Goal: Transaction & Acquisition: Download file/media

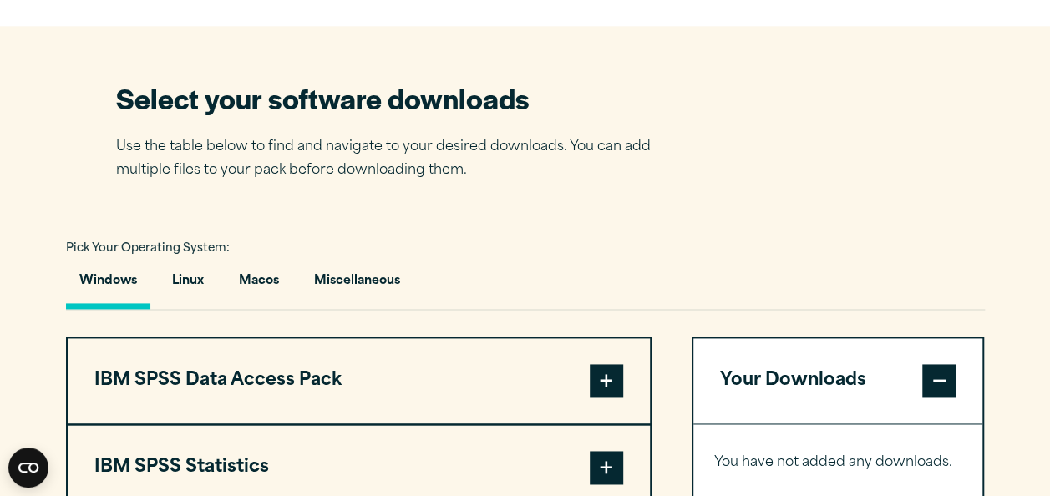
scroll to position [1016, 0]
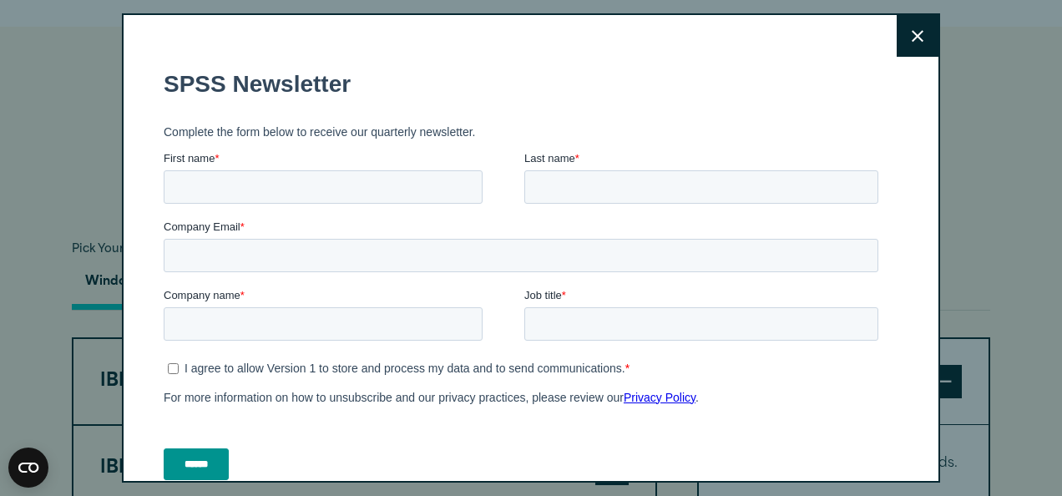
click at [897, 43] on button "Close" at bounding box center [918, 36] width 42 height 42
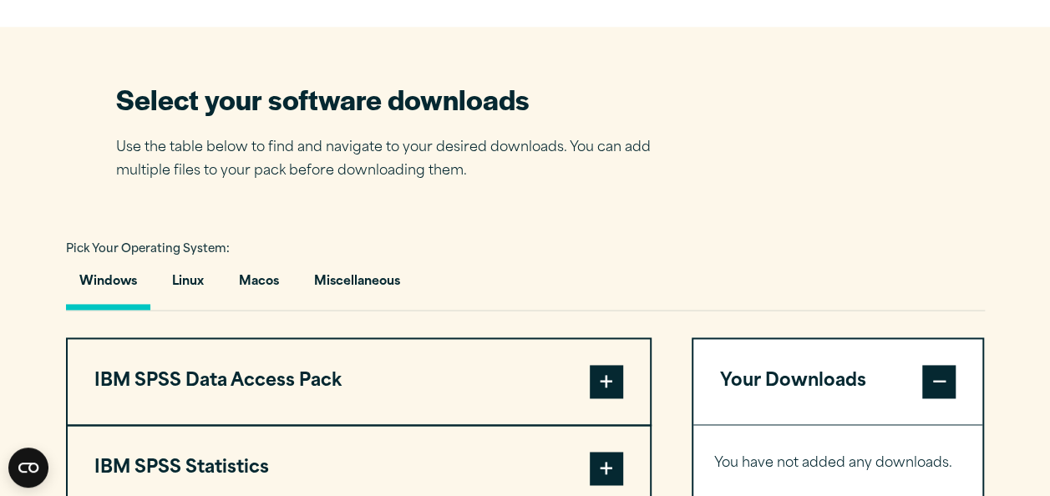
scroll to position [1218, 0]
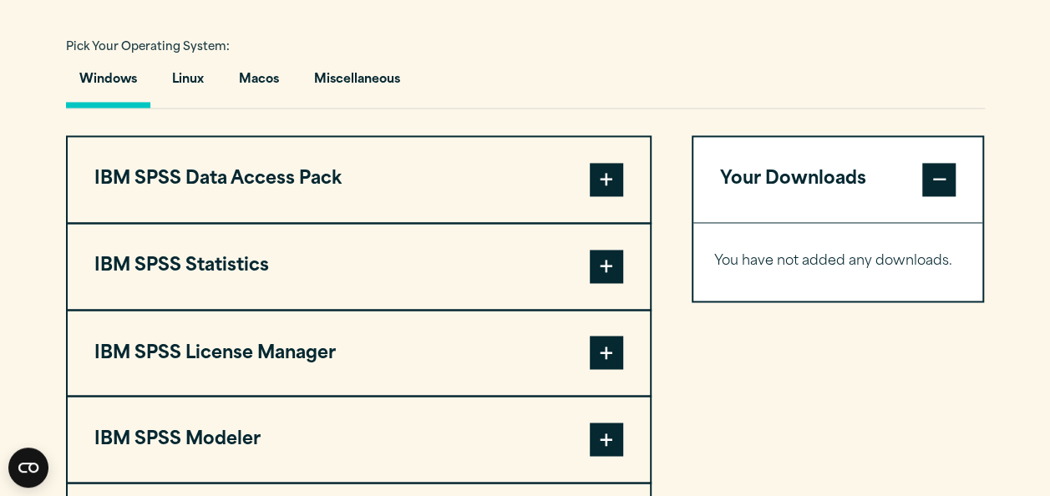
click at [597, 256] on span at bounding box center [606, 266] width 33 height 33
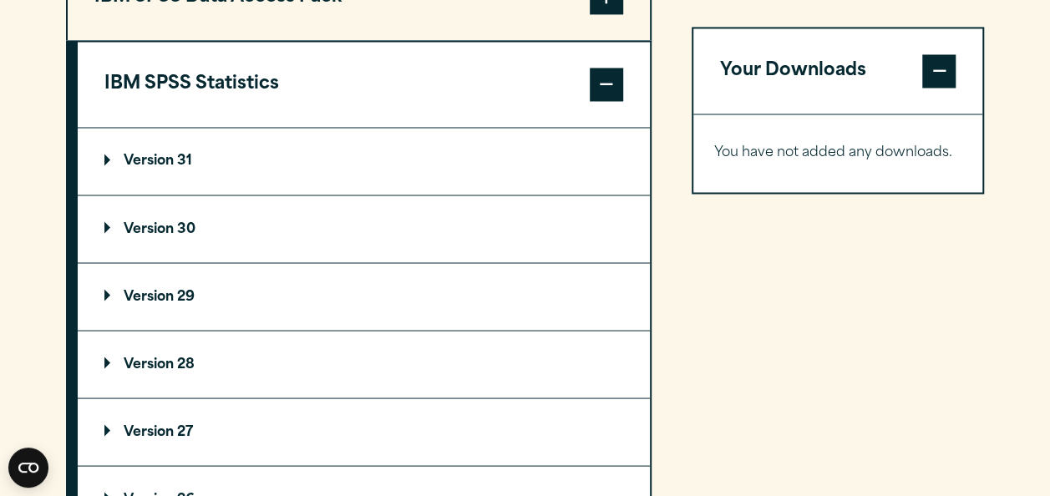
scroll to position [1440, 0]
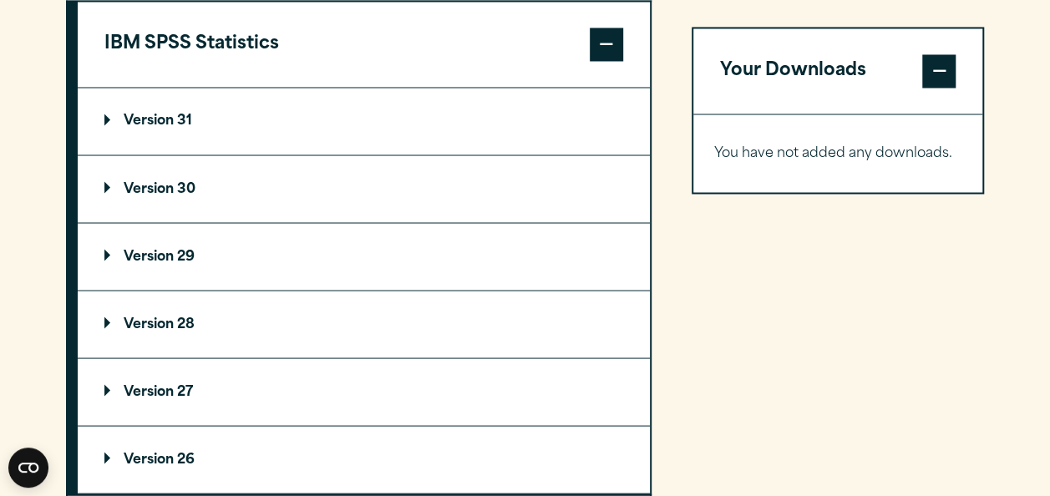
click at [130, 189] on p "Version 30" at bounding box center [149, 188] width 91 height 13
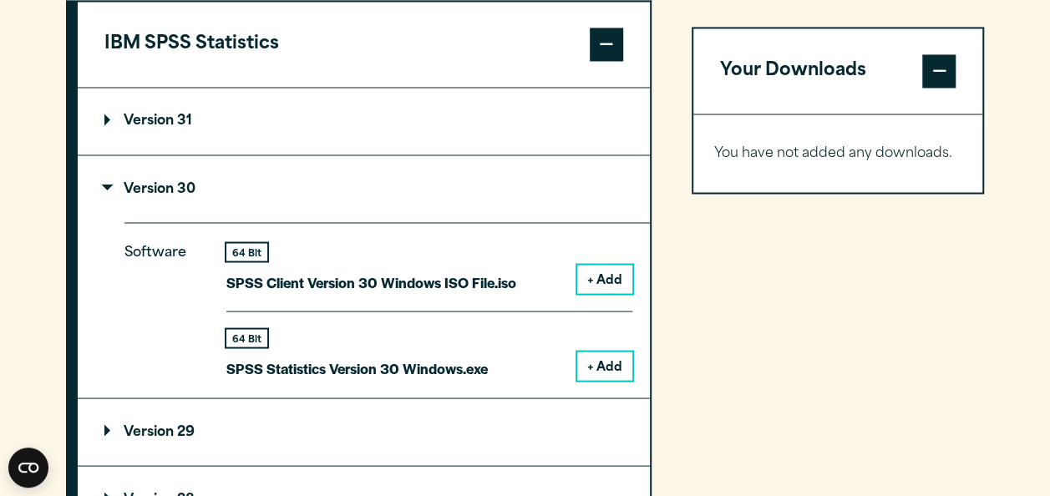
click at [605, 362] on button "+ Add" at bounding box center [604, 366] width 55 height 28
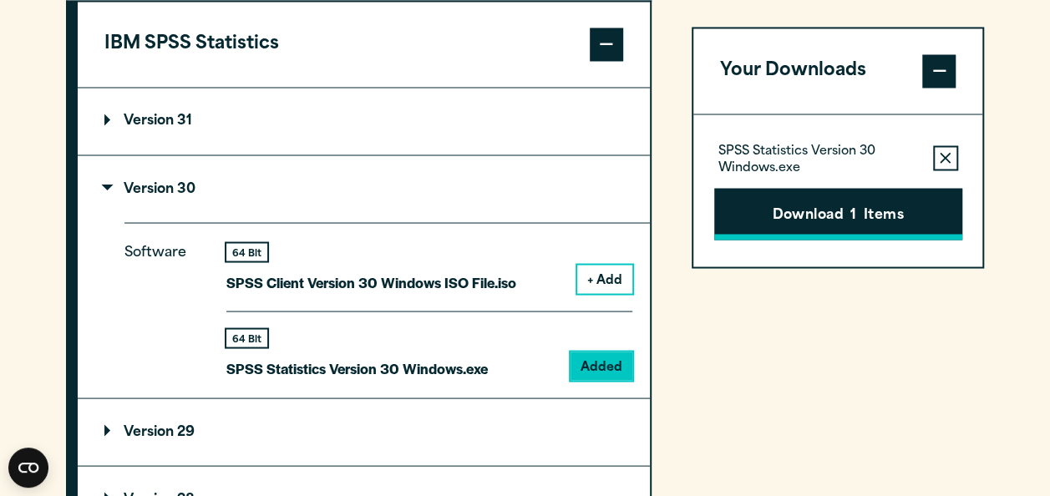
click at [818, 216] on button "Download 1 Items" at bounding box center [838, 214] width 248 height 52
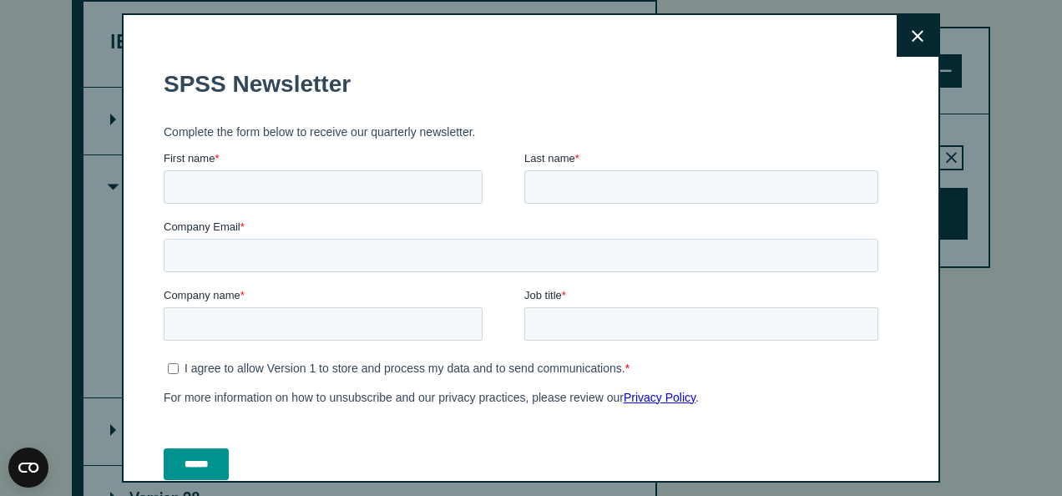
click at [912, 33] on icon at bounding box center [918, 36] width 12 height 12
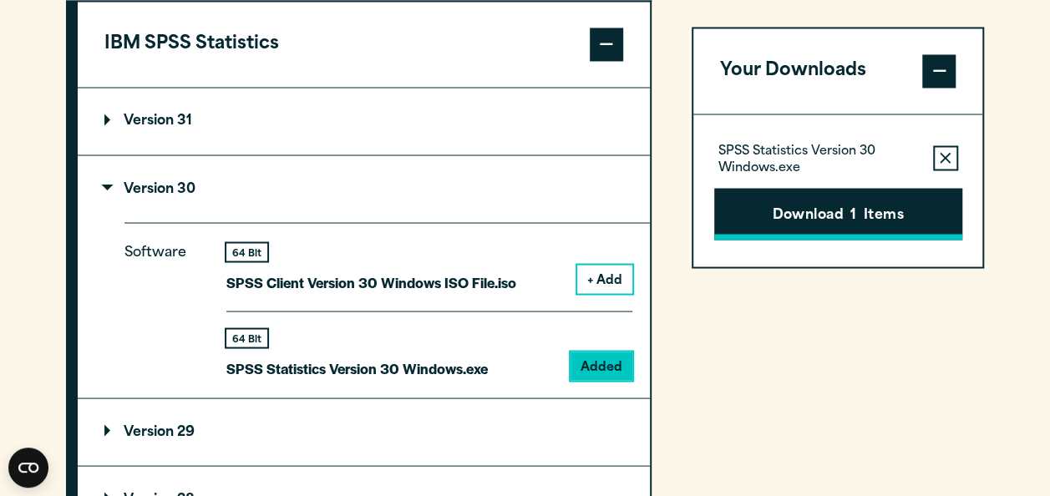
click at [807, 189] on button "Download 1 Items" at bounding box center [838, 214] width 248 height 52
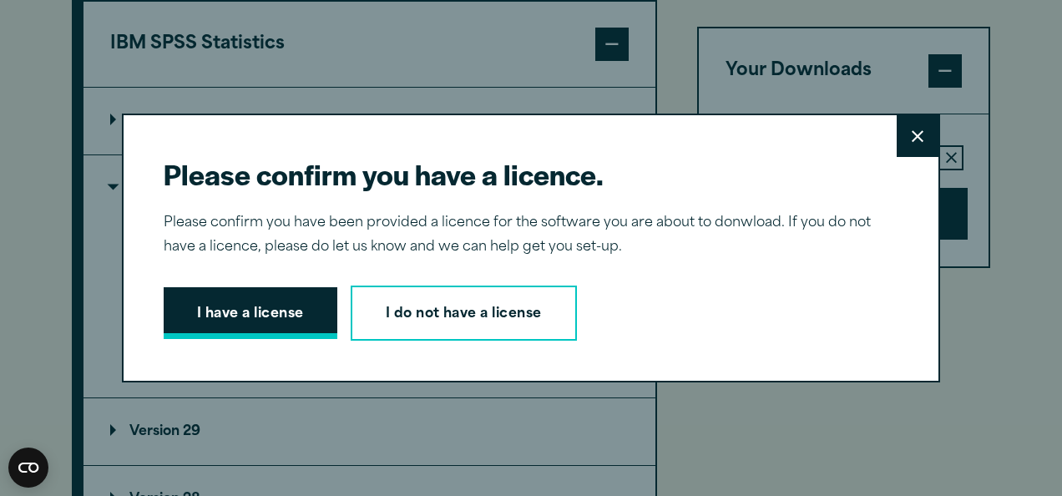
click at [293, 316] on button "I have a license" at bounding box center [251, 313] width 174 height 52
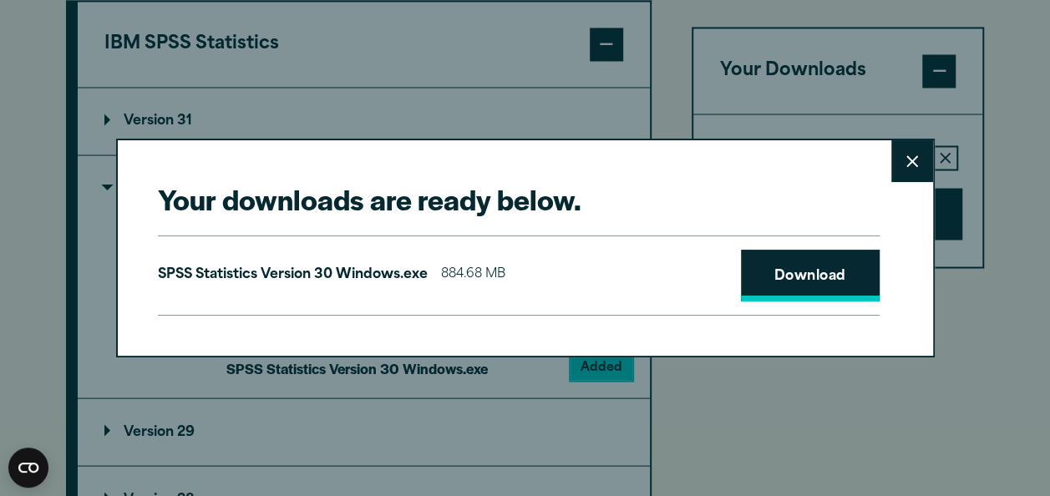
click at [797, 294] on link "Download" at bounding box center [810, 276] width 139 height 52
